Goal: Find specific page/section: Find specific page/section

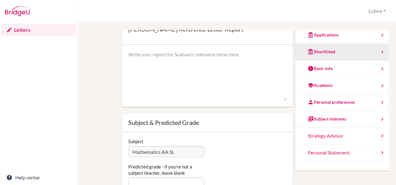
scroll to position [46, 0]
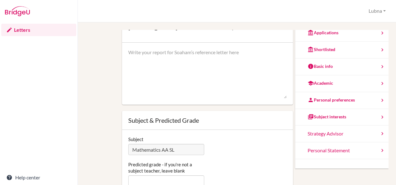
click at [279, 97] on textarea at bounding box center [207, 74] width 158 height 50
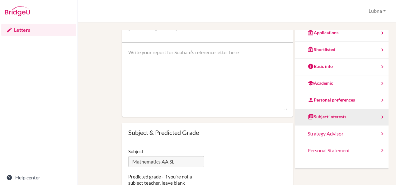
drag, startPoint x: 279, startPoint y: 97, endPoint x: 286, endPoint y: 109, distance: 13.5
click at [286, 109] on div "You can edit this report as often as you'd like. Simply type in the text area a…" at bounding box center [236, 122] width 303 height 185
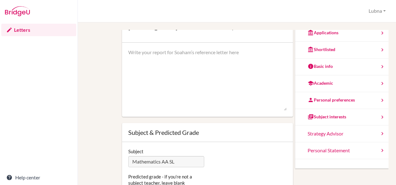
click at [218, 78] on textarea at bounding box center [207, 80] width 158 height 62
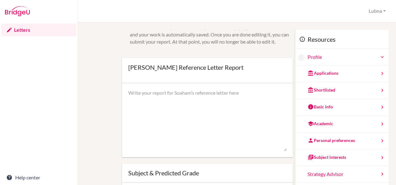
scroll to position [0, 0]
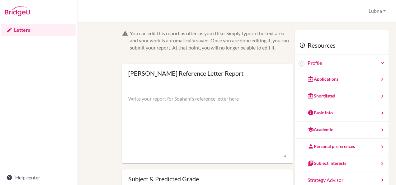
click at [15, 28] on link "Letters" at bounding box center [38, 30] width 75 height 12
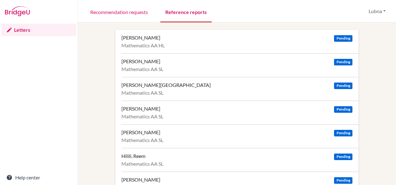
click at [188, 13] on link "Reference reports" at bounding box center [185, 11] width 51 height 21
click at [134, 12] on link "Recommendation requests" at bounding box center [119, 11] width 68 height 21
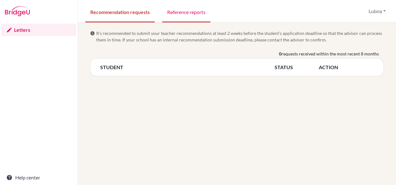
click at [174, 13] on link "Reference reports" at bounding box center [186, 11] width 48 height 21
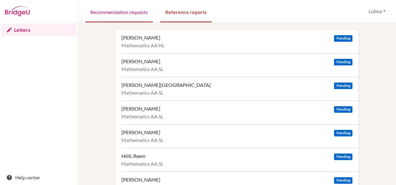
click at [126, 10] on link "Recommendation requests" at bounding box center [119, 11] width 68 height 21
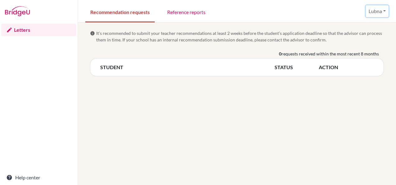
click at [385, 10] on button "Lubna" at bounding box center [377, 11] width 23 height 12
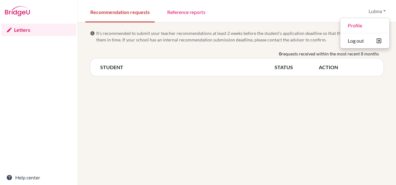
click at [225, 159] on div "info It’s recommended to submit your teacher recommendations at least 2 weeks b…" at bounding box center [237, 103] width 318 height 163
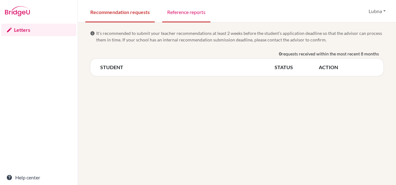
click at [190, 11] on link "Reference reports" at bounding box center [186, 11] width 48 height 21
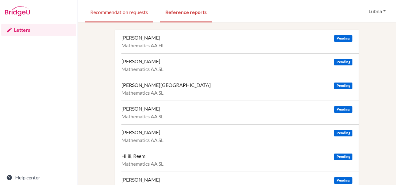
click at [129, 10] on link "Recommendation requests" at bounding box center [119, 11] width 68 height 21
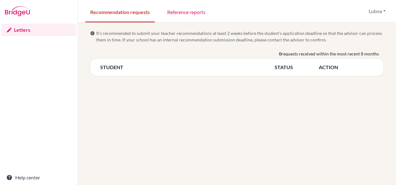
click at [346, 144] on div "info It’s recommended to submit your teacher recommendations at least 2 weeks b…" at bounding box center [237, 103] width 318 height 163
click at [351, 134] on div "info It’s recommended to submit your teacher recommendations at least 2 weeks b…" at bounding box center [237, 103] width 318 height 163
click at [278, 135] on div "info It’s recommended to submit your teacher recommendations at least 2 weeks b…" at bounding box center [237, 103] width 318 height 163
click at [190, 13] on link "Reference reports" at bounding box center [186, 11] width 48 height 21
